Goal: Task Accomplishment & Management: Manage account settings

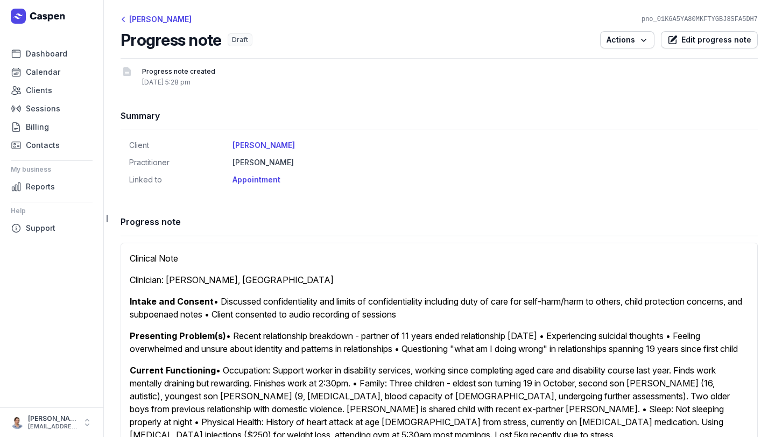
scroll to position [520, 0]
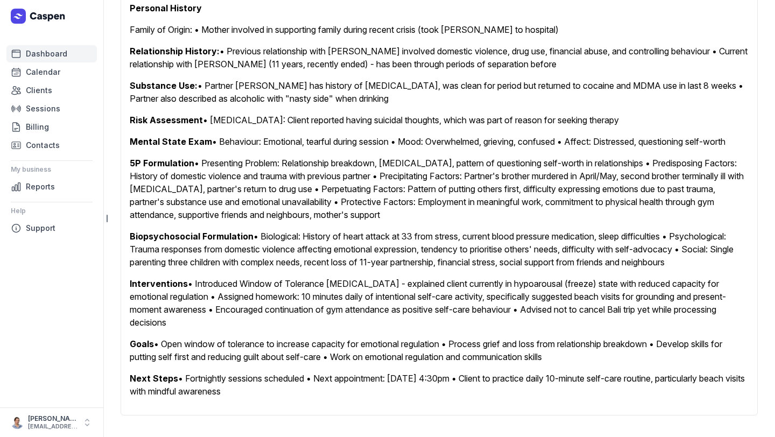
click at [48, 57] on span "Dashboard" at bounding box center [46, 53] width 41 height 13
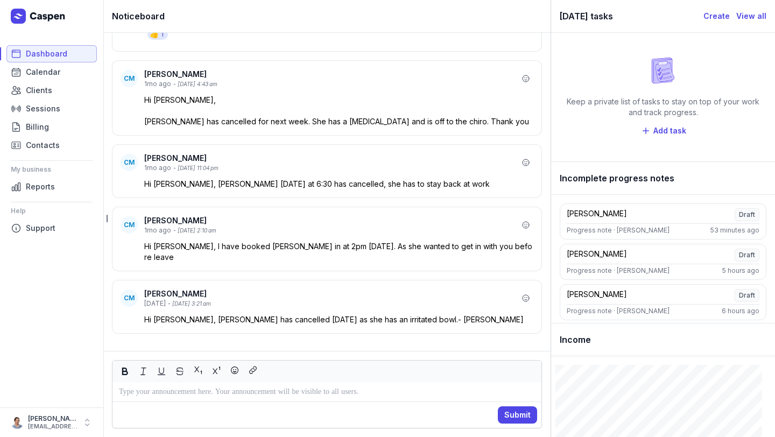
click at [48, 55] on span "Dashboard" at bounding box center [46, 53] width 41 height 13
click at [39, 71] on span "Calendar" at bounding box center [43, 72] width 34 height 13
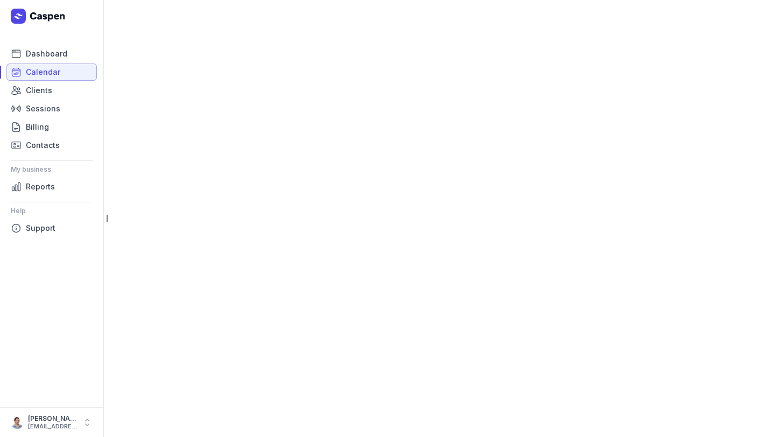
select select "week"
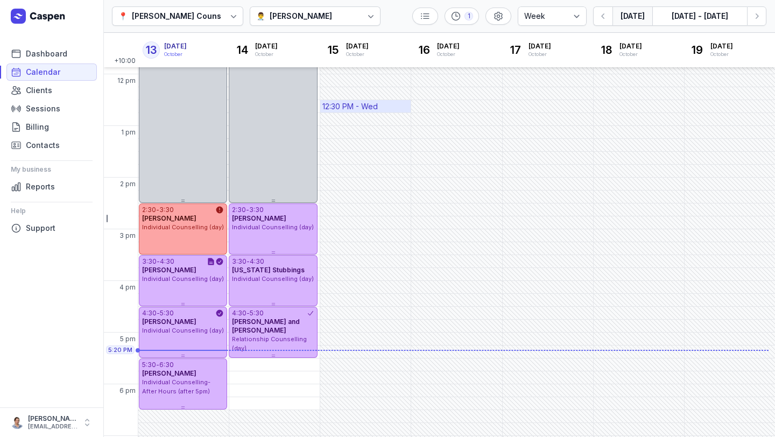
scroll to position [250, 0]
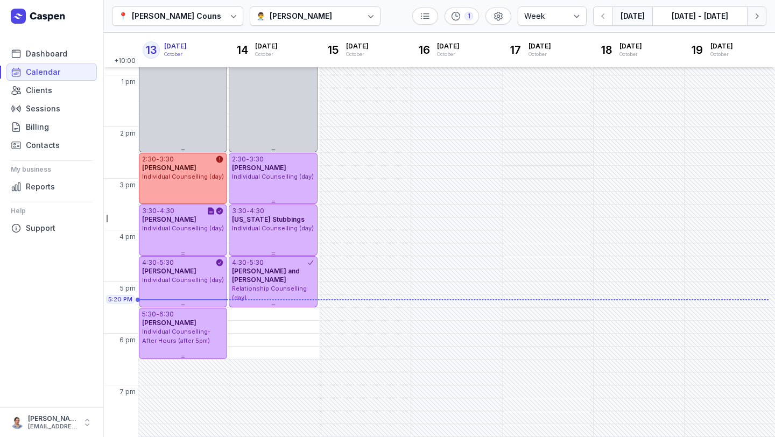
click at [763, 19] on button "Next week" at bounding box center [756, 15] width 19 height 19
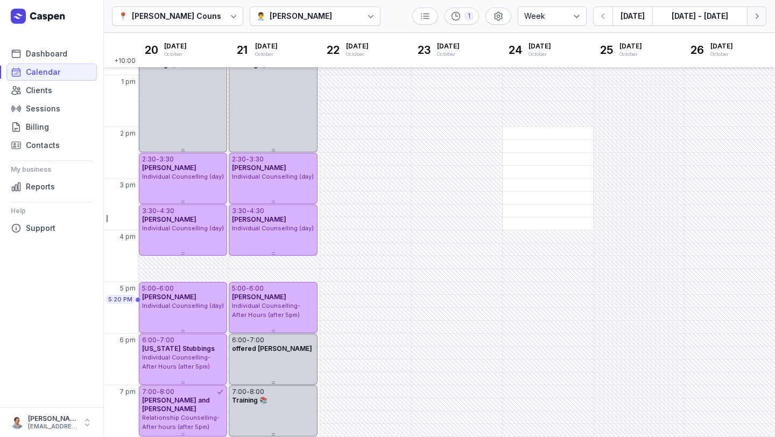
click at [760, 17] on icon "button" at bounding box center [756, 16] width 11 height 11
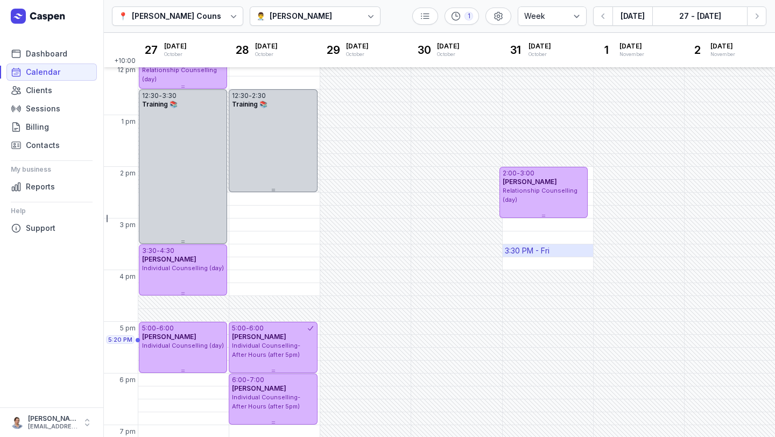
scroll to position [250, 0]
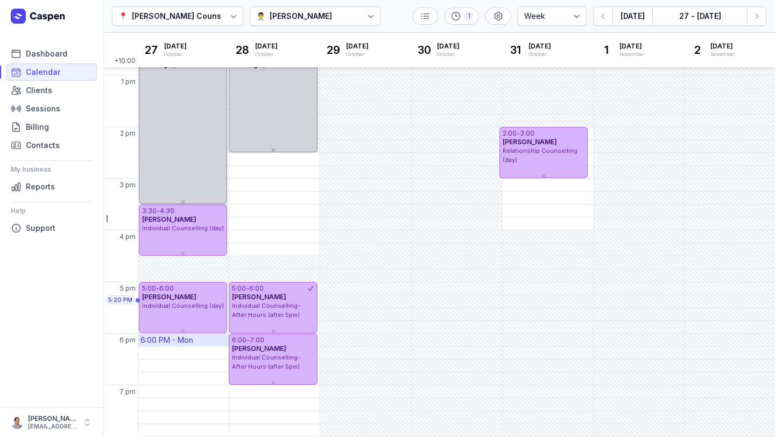
click at [175, 343] on div "6:00 PM - Mon" at bounding box center [166, 340] width 53 height 11
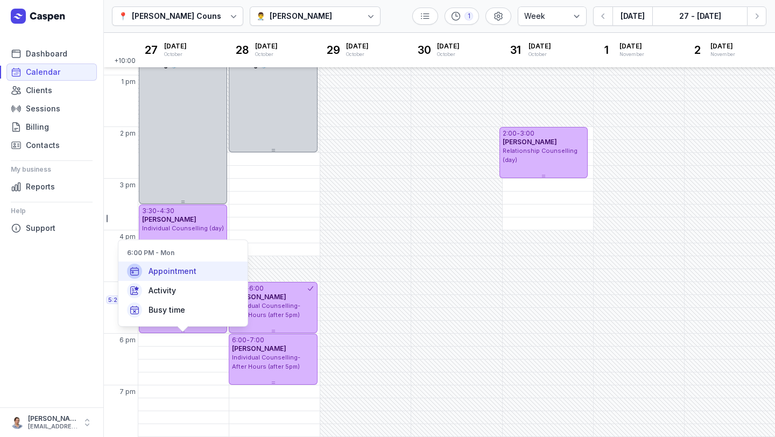
click at [189, 267] on span "Appointment" at bounding box center [173, 271] width 48 height 11
select select
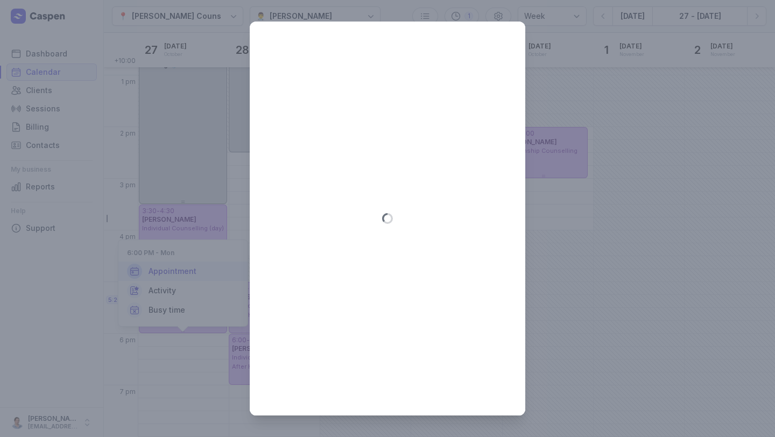
type input "[DATE]"
select select "18:00"
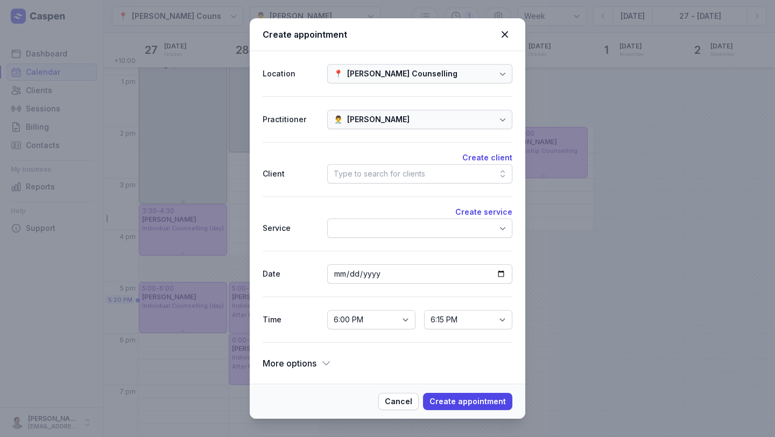
click at [442, 185] on div "Create client Client Type to search for clients" at bounding box center [388, 169] width 250 height 54
click at [432, 174] on div "Type to search for clients" at bounding box center [419, 173] width 185 height 19
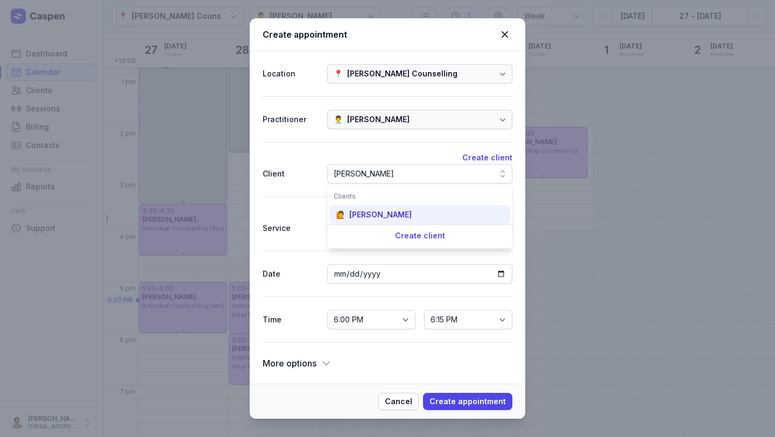
type input "[PERSON_NAME]"
click at [382, 219] on div "[PERSON_NAME]" at bounding box center [380, 214] width 62 height 11
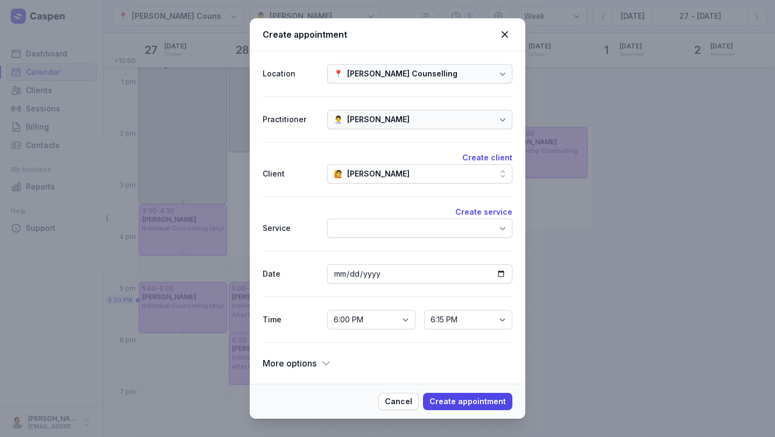
click at [382, 228] on div at bounding box center [419, 228] width 185 height 19
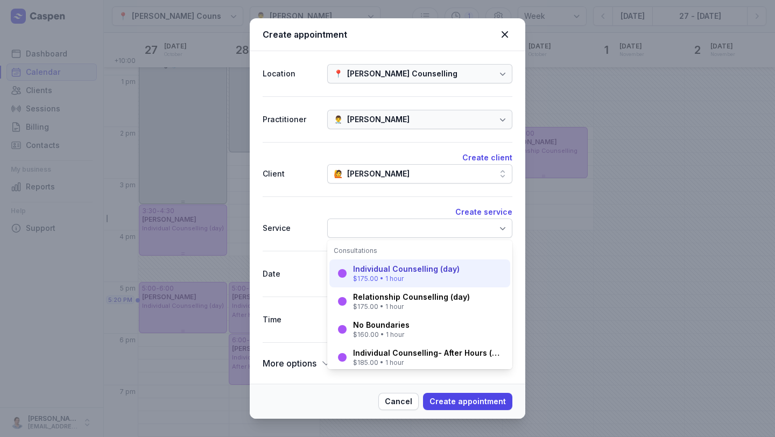
click at [389, 272] on div "Individual Counselling (day)" at bounding box center [406, 269] width 107 height 11
select select "19:00"
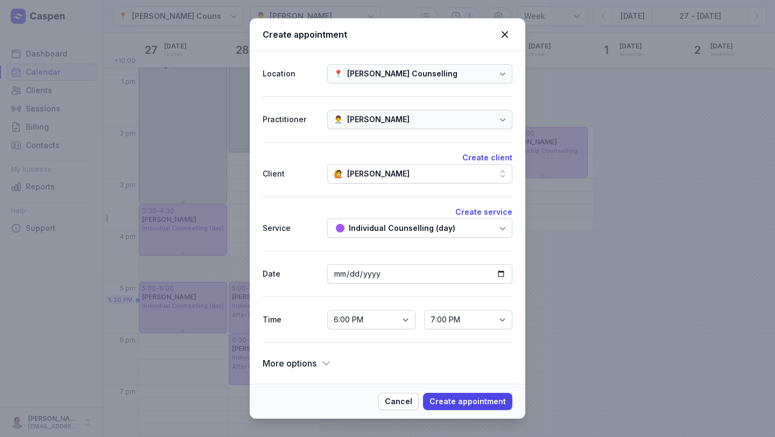
click at [395, 232] on div "Individual Counselling (day)" at bounding box center [402, 228] width 107 height 13
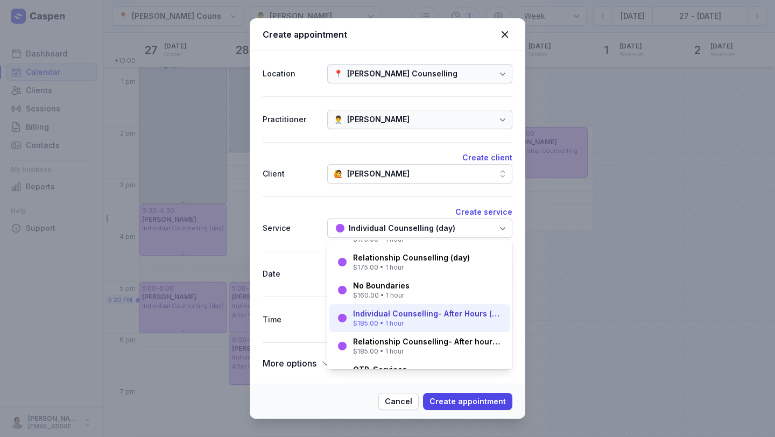
scroll to position [36, 0]
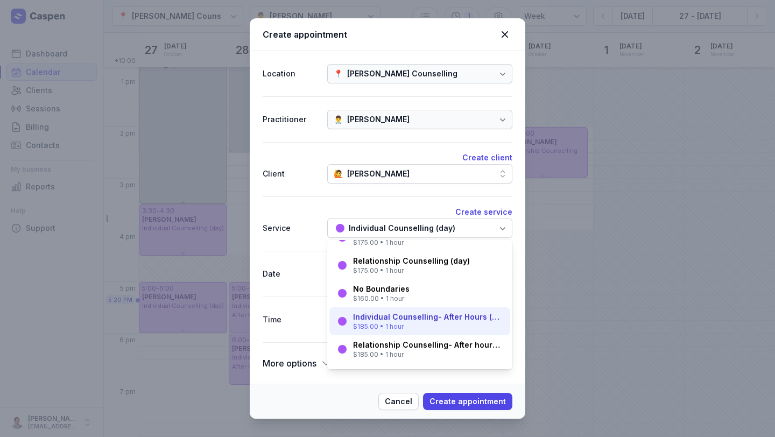
click at [405, 322] on div "$185.00 • 1 hour" at bounding box center [428, 326] width 151 height 9
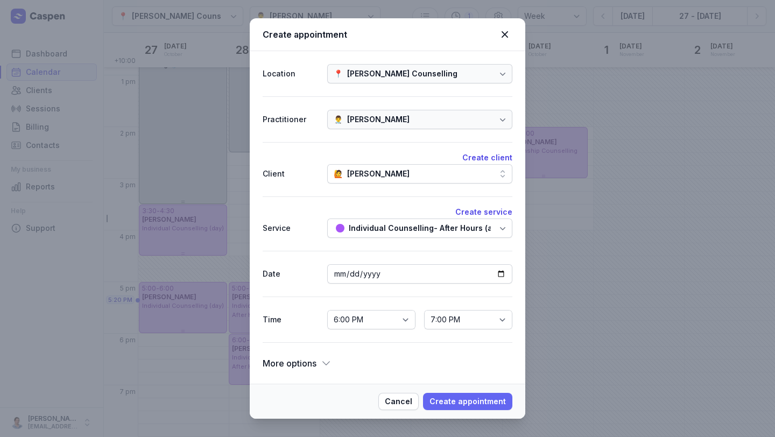
click at [474, 403] on span "Create appointment" at bounding box center [468, 401] width 76 height 13
select select
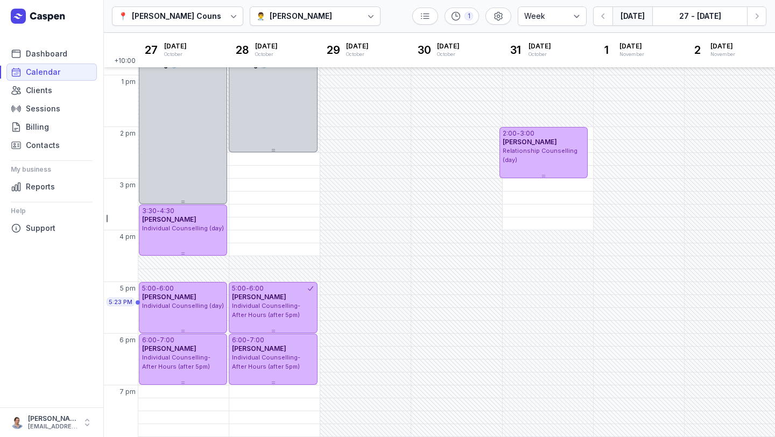
click at [618, 16] on button "[DATE]" at bounding box center [633, 15] width 40 height 19
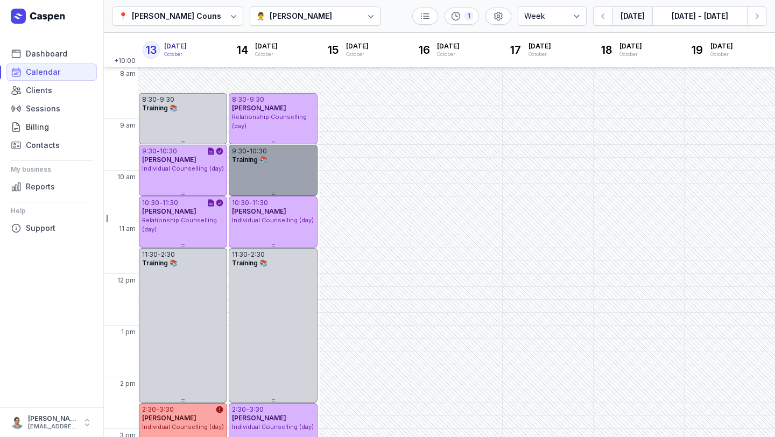
scroll to position [250, 0]
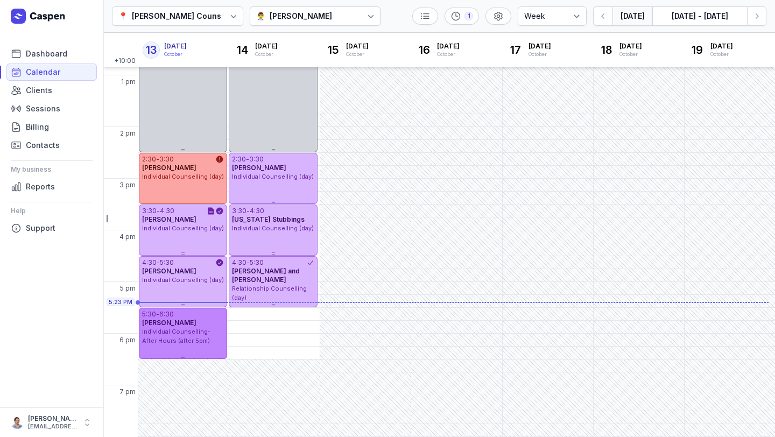
click at [183, 335] on div "Individual Counselling- After Hours (after 5pm)" at bounding box center [183, 336] width 82 height 18
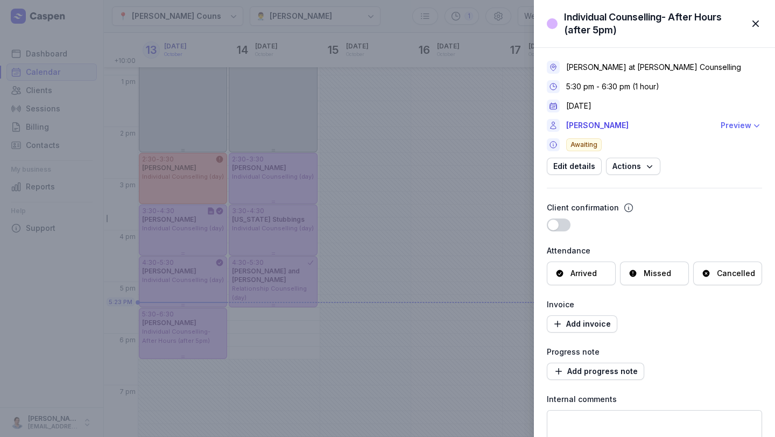
click at [744, 129] on div "Preview" at bounding box center [736, 125] width 31 height 13
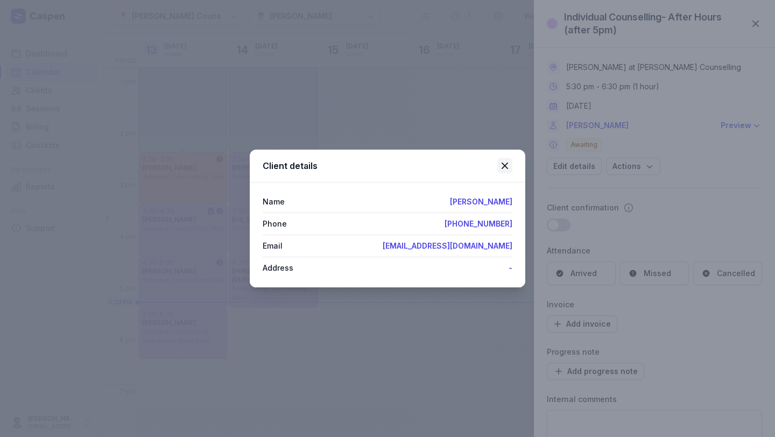
click at [502, 166] on icon at bounding box center [504, 165] width 13 height 13
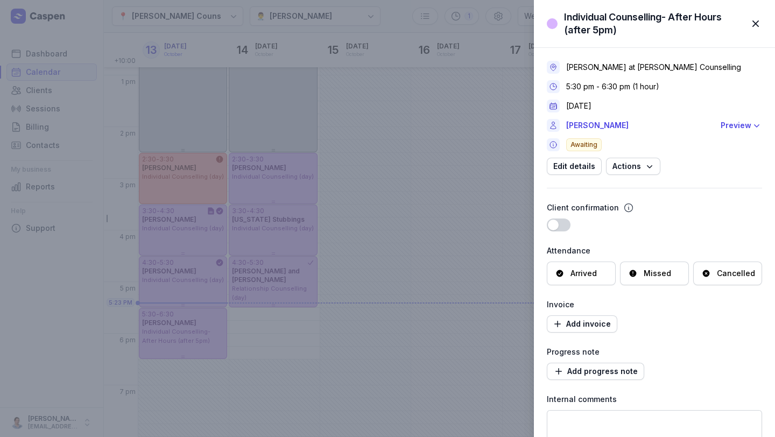
click at [420, 204] on div "Individual Counselling- After Hours (after 5pm) Close panel [PERSON_NAME] at [P…" at bounding box center [387, 218] width 775 height 437
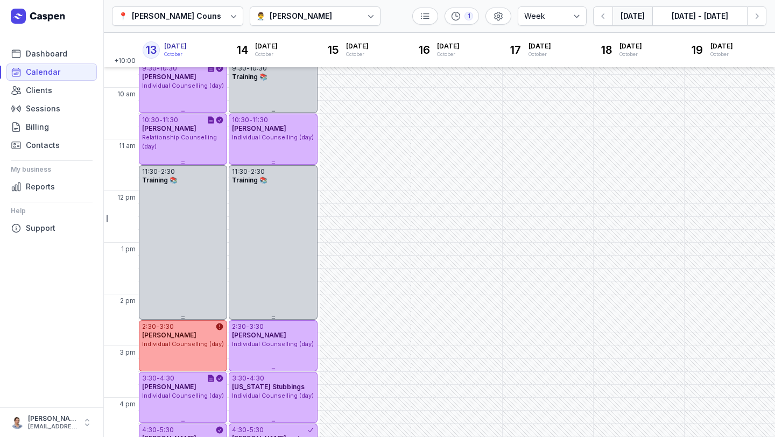
scroll to position [88, 0]
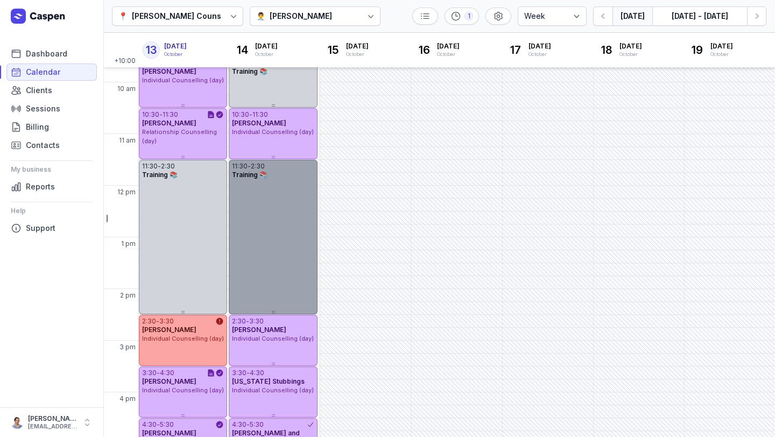
click at [285, 195] on div "11:30 - 2:30 Training 📚" at bounding box center [273, 237] width 88 height 154
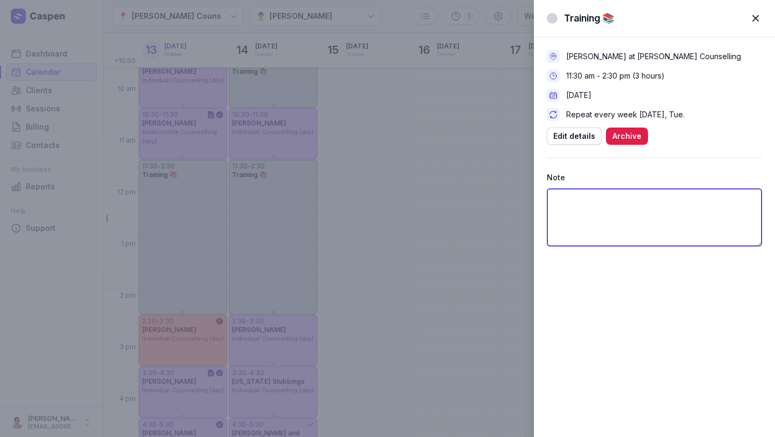
click at [693, 208] on textarea at bounding box center [654, 217] width 215 height 58
type textarea "supervision"
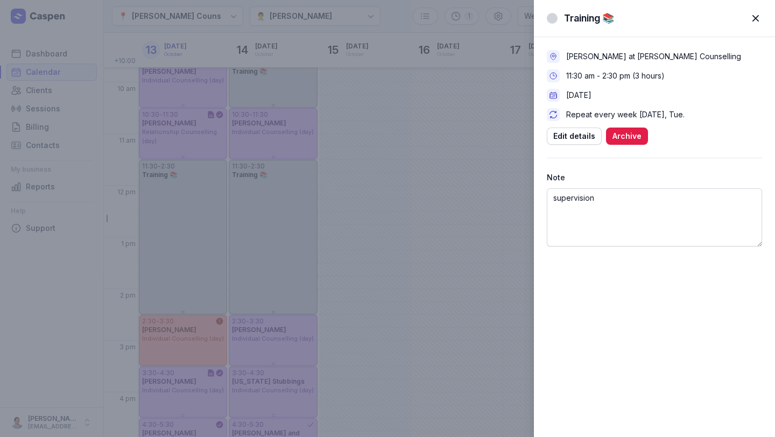
click at [690, 324] on div "[PERSON_NAME] at [PERSON_NAME] Counselling 11:30 am - 2:30 pm (3 hours) [DATE] …" at bounding box center [654, 237] width 241 height 400
click at [755, 18] on span "button" at bounding box center [756, 18] width 24 height 24
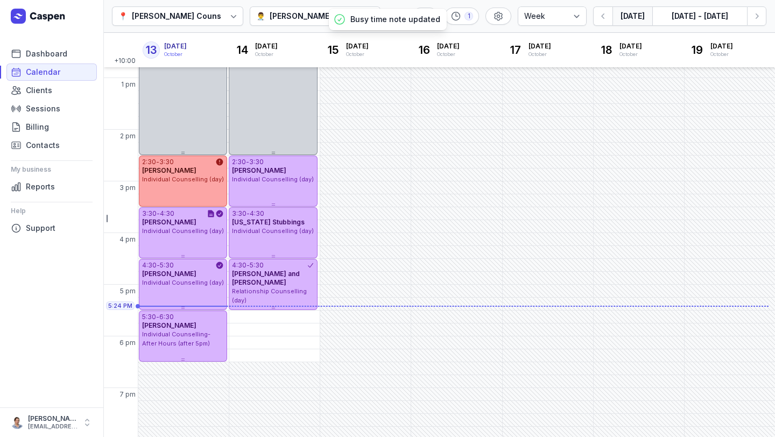
scroll to position [249, 0]
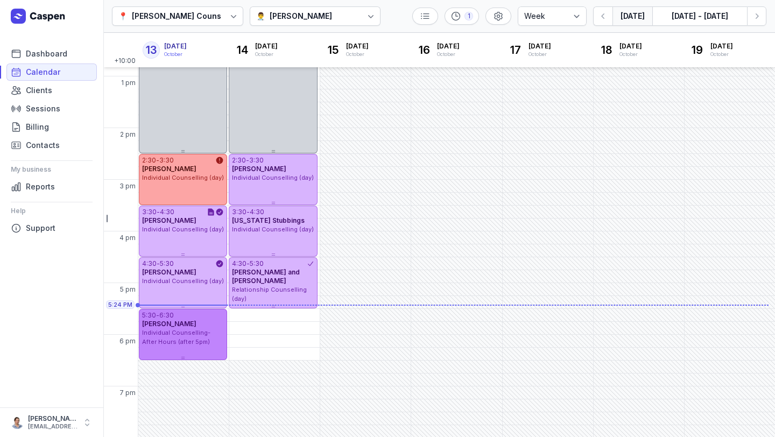
click at [192, 337] on div "Individual Counselling- After Hours (after 5pm)" at bounding box center [183, 337] width 82 height 18
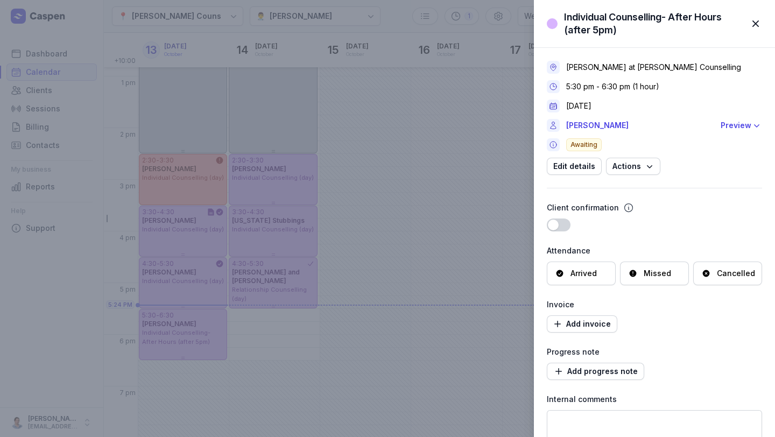
click at [758, 17] on span "button" at bounding box center [756, 24] width 24 height 24
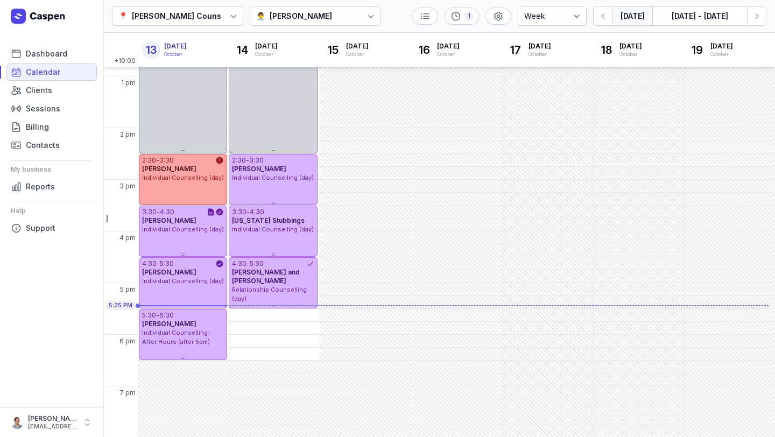
click at [340, 17] on div "👨‍⚕️ [PERSON_NAME]" at bounding box center [315, 15] width 131 height 19
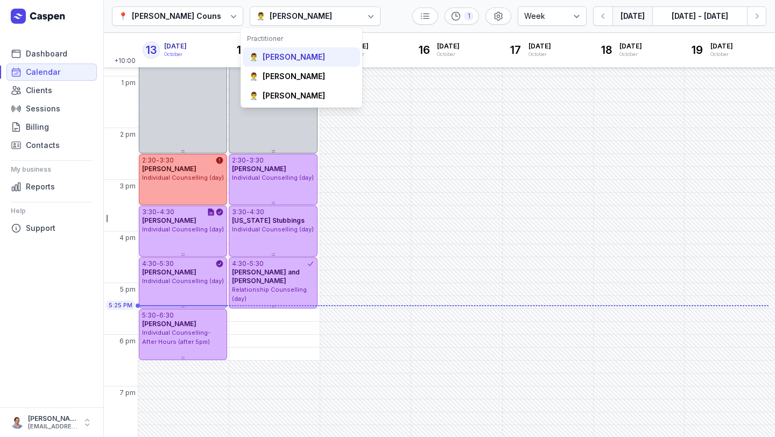
click at [308, 57] on div "[PERSON_NAME]" at bounding box center [294, 57] width 62 height 11
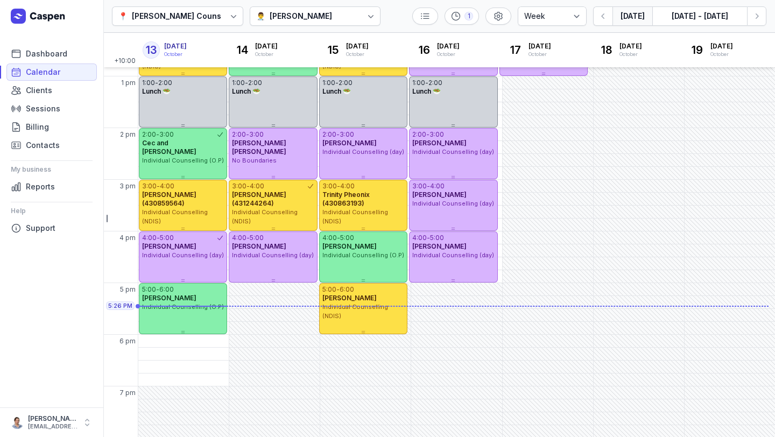
click at [308, 20] on div "[PERSON_NAME]" at bounding box center [301, 16] width 62 height 13
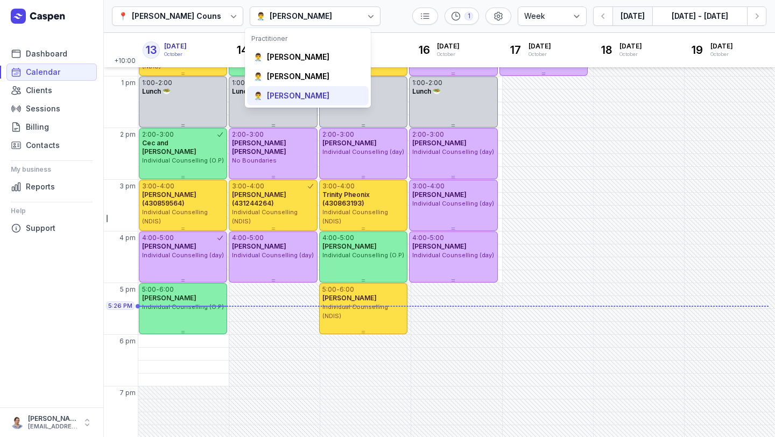
click at [297, 102] on div "👨‍⚕️ [PERSON_NAME]" at bounding box center [308, 95] width 122 height 19
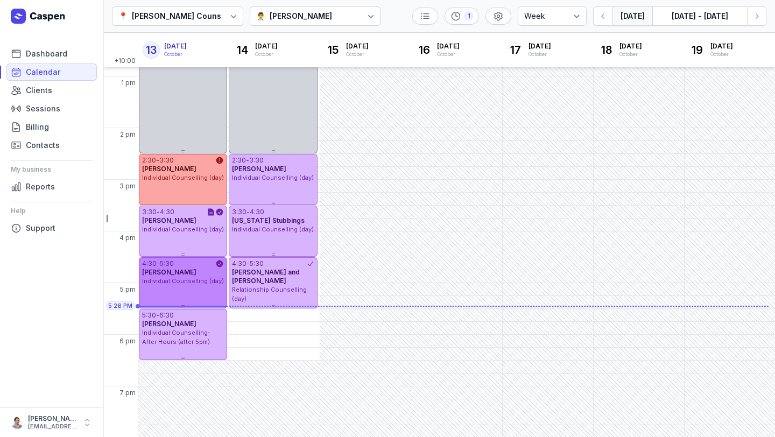
click at [199, 297] on div "4:30 - 5:30 [PERSON_NAME] Individual Counselling (day)" at bounding box center [183, 282] width 88 height 51
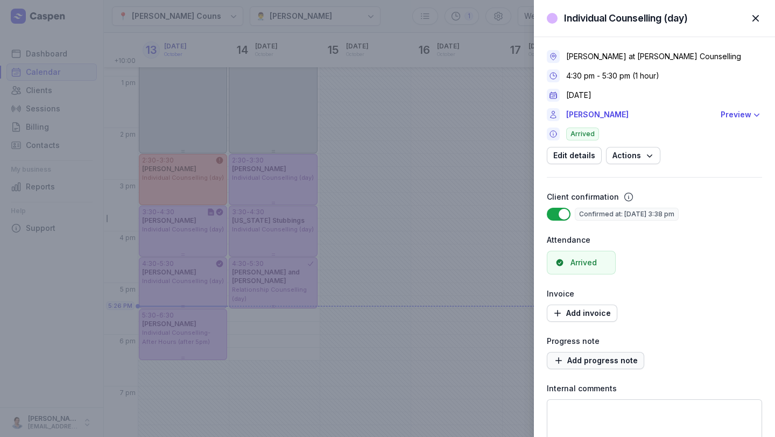
click at [592, 361] on span "Add progress note" at bounding box center [595, 360] width 85 height 13
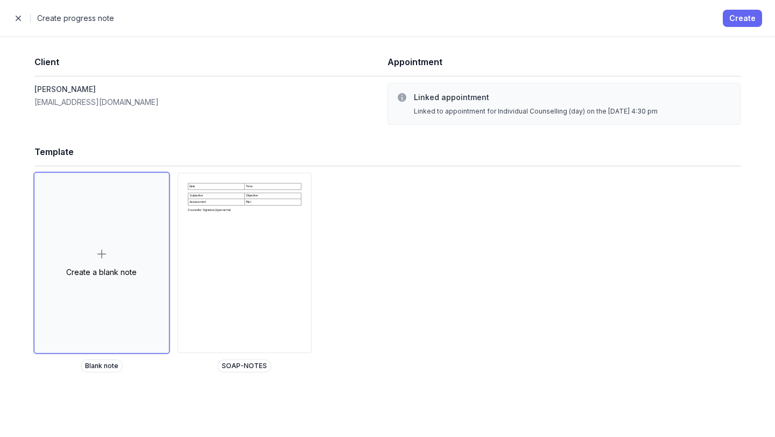
click at [736, 22] on span "Create" at bounding box center [742, 18] width 26 height 13
select select
select select "***"
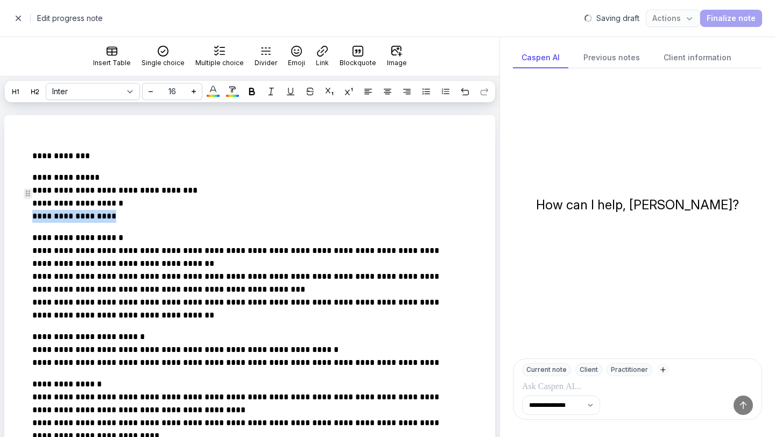
drag, startPoint x: 132, startPoint y: 228, endPoint x: 27, endPoint y: 236, distance: 105.8
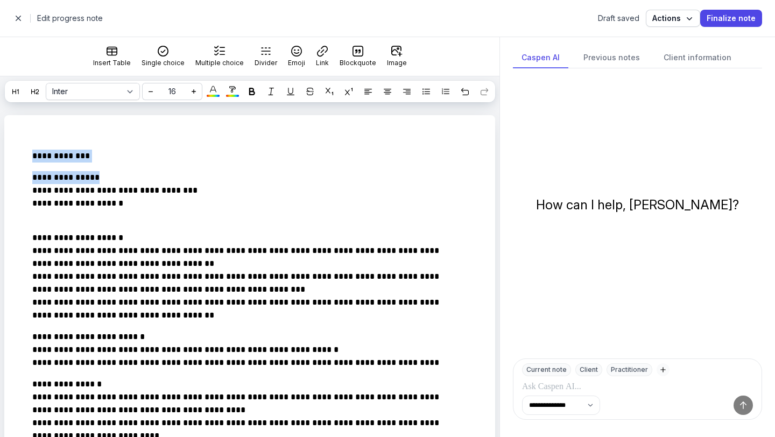
drag, startPoint x: 123, startPoint y: 194, endPoint x: 0, endPoint y: 165, distance: 126.6
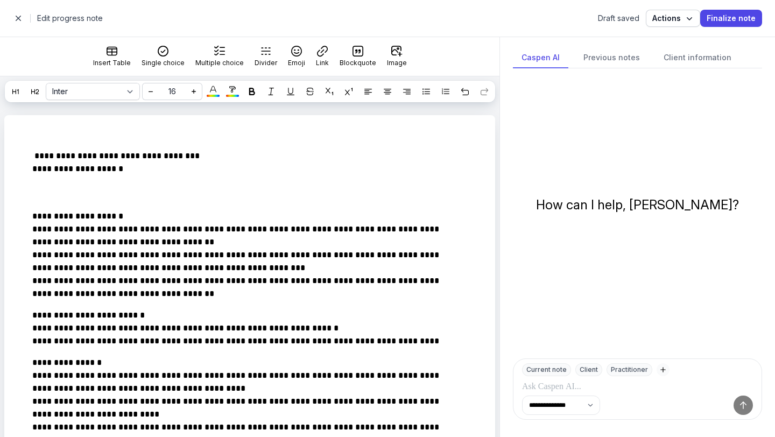
click at [17, 21] on span "button" at bounding box center [19, 19] width 22 height 22
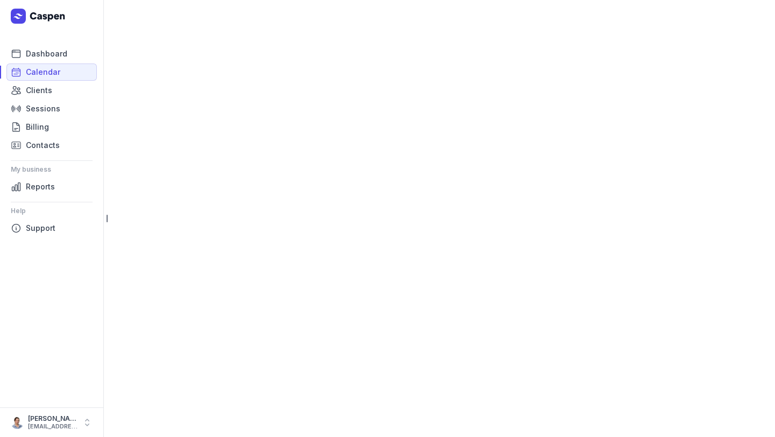
select select "week"
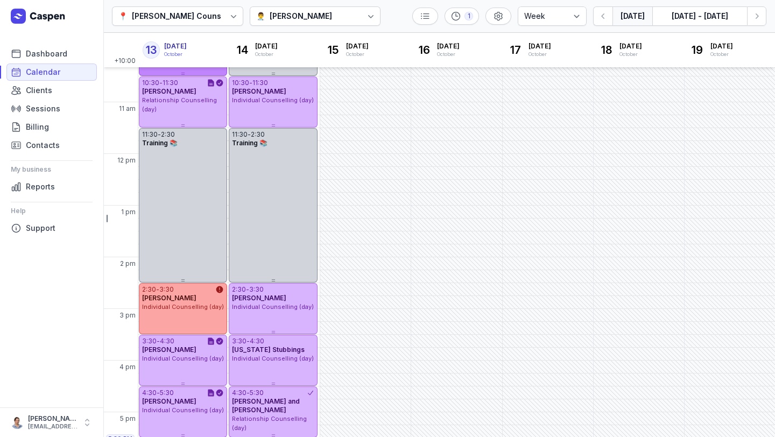
scroll to position [144, 0]
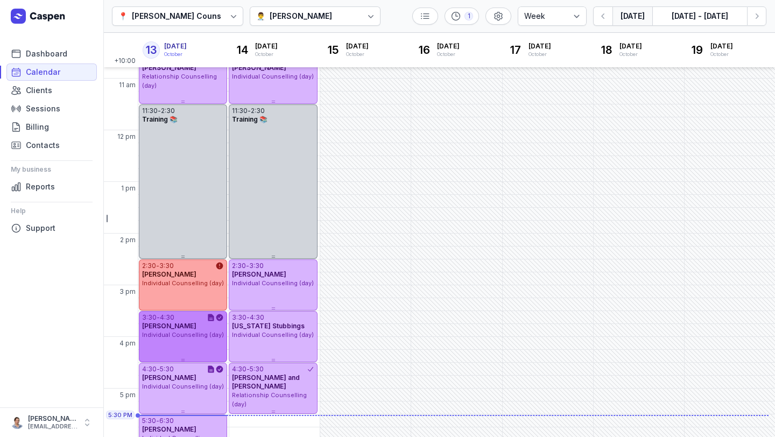
click at [181, 353] on div "3:30 - 4:30 [PERSON_NAME] Individual Counselling (day)" at bounding box center [183, 336] width 88 height 51
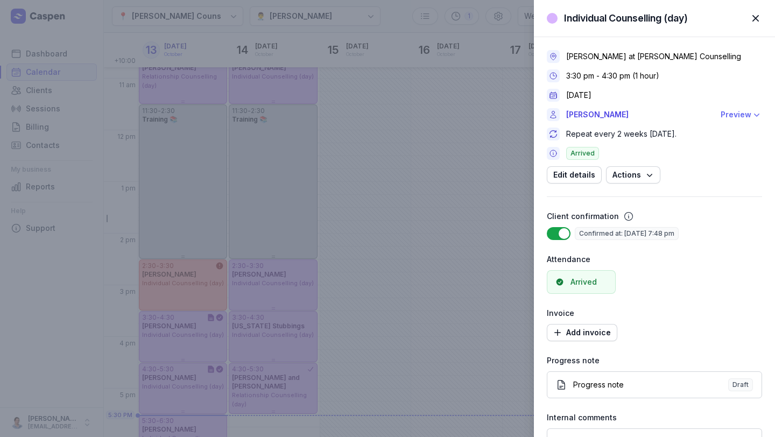
click at [723, 114] on div "Preview" at bounding box center [736, 114] width 31 height 13
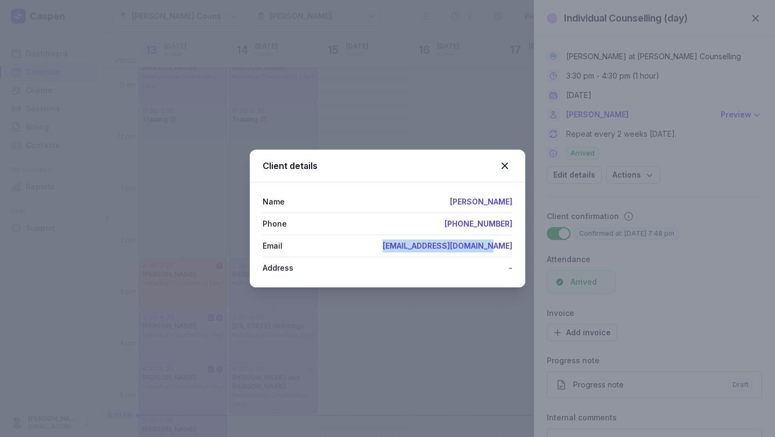
drag, startPoint x: 399, startPoint y: 247, endPoint x: 632, endPoint y: 244, distance: 232.6
click at [632, 244] on div "Client details Name [PERSON_NAME] Phone [PHONE_NUMBER] Email [EMAIL_ADDRESS][DO…" at bounding box center [387, 218] width 775 height 437
copy link "[EMAIL_ADDRESS][DOMAIN_NAME]"
click at [507, 168] on icon at bounding box center [504, 165] width 13 height 13
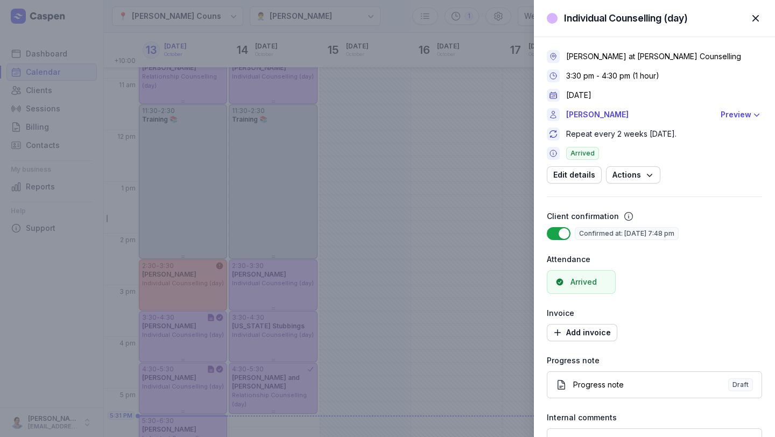
click at [183, 387] on div "Individual Counselling (day) Close panel [PERSON_NAME] at [PERSON_NAME] Counsel…" at bounding box center [387, 218] width 775 height 437
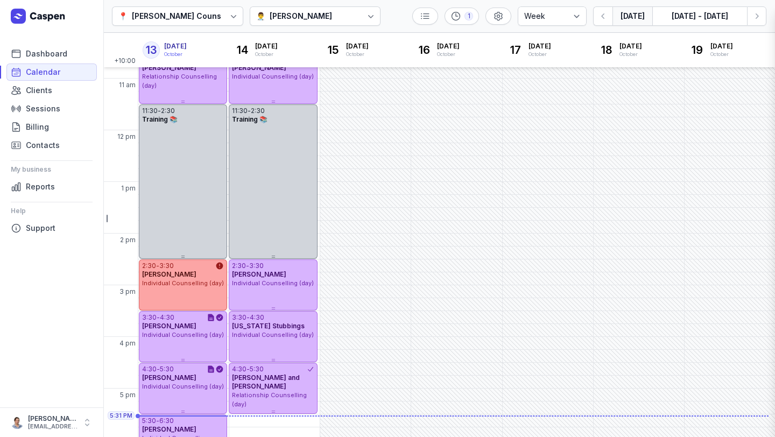
click at [179, 387] on div "Individual Counselling (day) Close panel [PERSON_NAME] at [PERSON_NAME] Counsel…" at bounding box center [387, 218] width 775 height 437
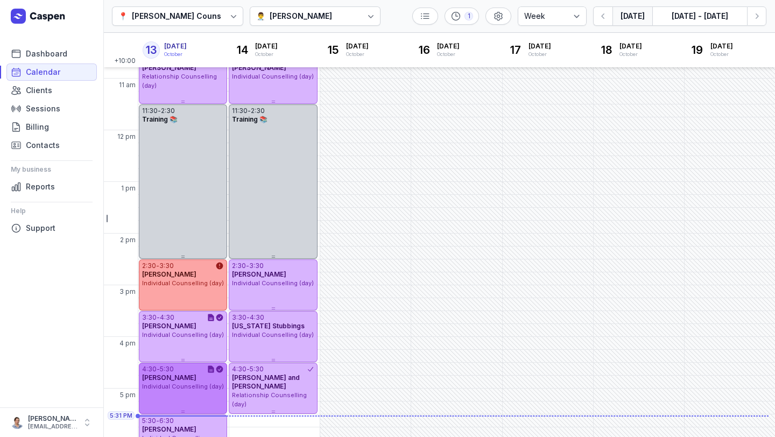
click at [187, 386] on span "Individual Counselling (day)" at bounding box center [183, 387] width 82 height 8
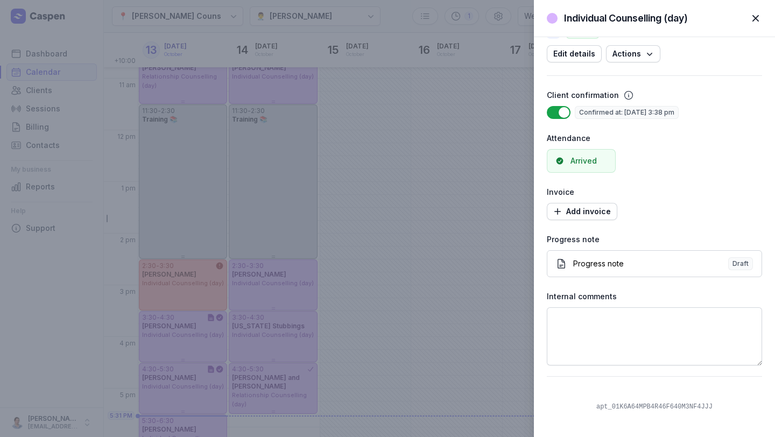
scroll to position [0, 0]
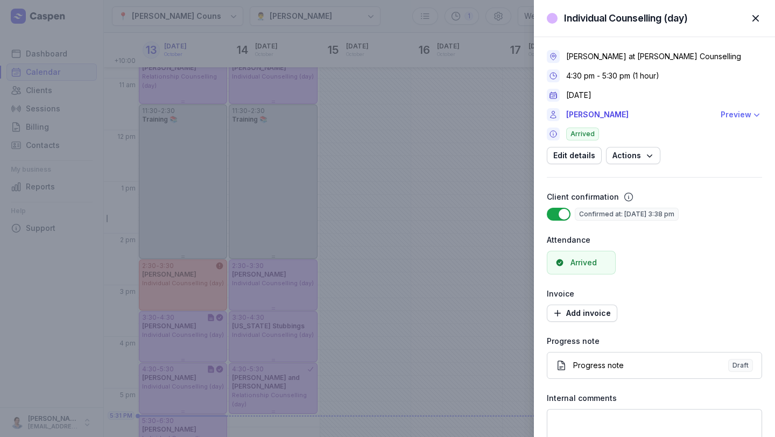
click at [733, 117] on div "Preview" at bounding box center [736, 114] width 31 height 13
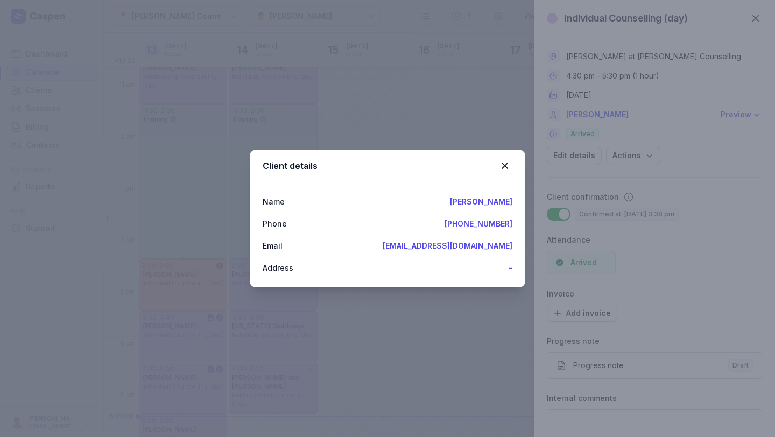
drag, startPoint x: 369, startPoint y: 245, endPoint x: 521, endPoint y: 243, distance: 151.8
click at [521, 243] on div "Name [PERSON_NAME] Phone [PHONE_NUMBER] Email [EMAIL_ADDRESS][DOMAIN_NAME] Addr…" at bounding box center [388, 234] width 276 height 105
copy link "[EMAIL_ADDRESS][DOMAIN_NAME]"
